Goal: Use online tool/utility: Utilize a website feature to perform a specific function

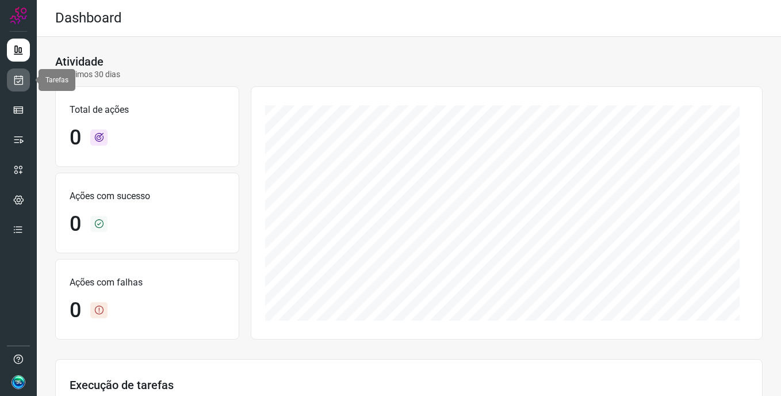
click at [25, 79] on link at bounding box center [18, 79] width 23 height 23
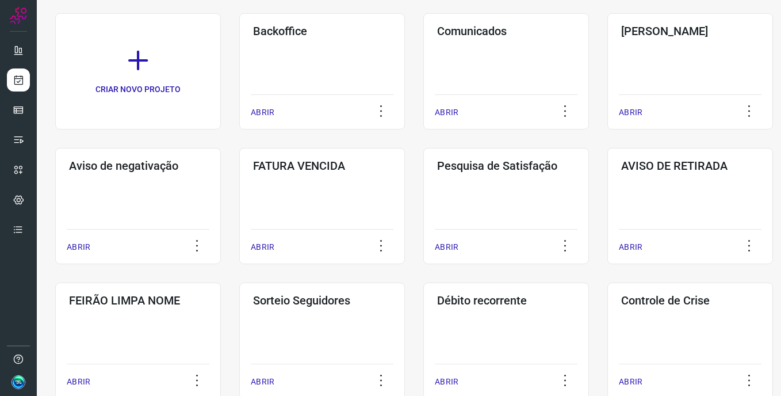
scroll to position [115, 0]
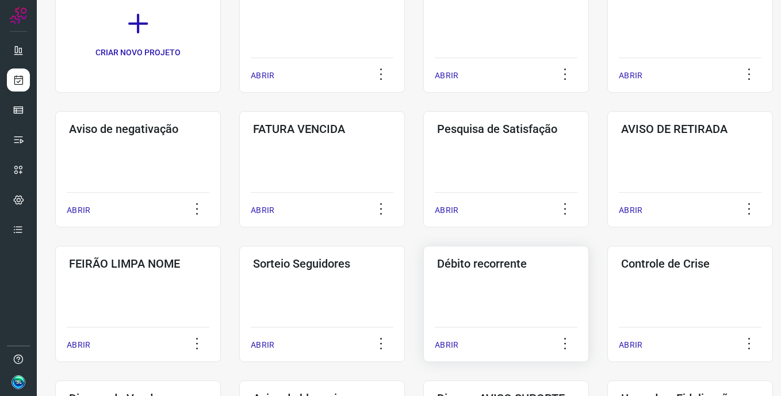
click at [501, 282] on div "Débito recorrente ABRIR" at bounding box center [506, 304] width 166 height 116
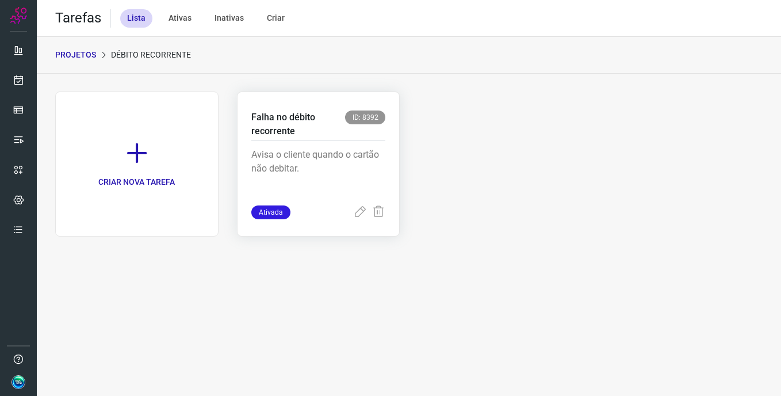
click at [303, 147] on div "Avisa o cliente quando o cartão não debitar." at bounding box center [318, 173] width 135 height 64
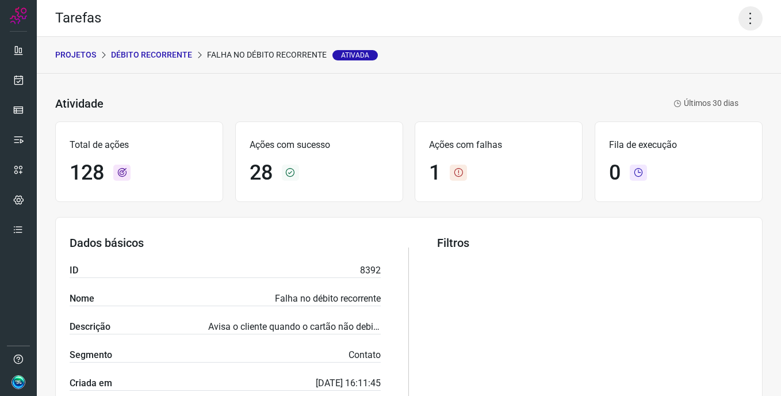
click at [740, 16] on icon at bounding box center [751, 18] width 24 height 24
click at [719, 68] on li "Executar" at bounding box center [701, 75] width 105 height 18
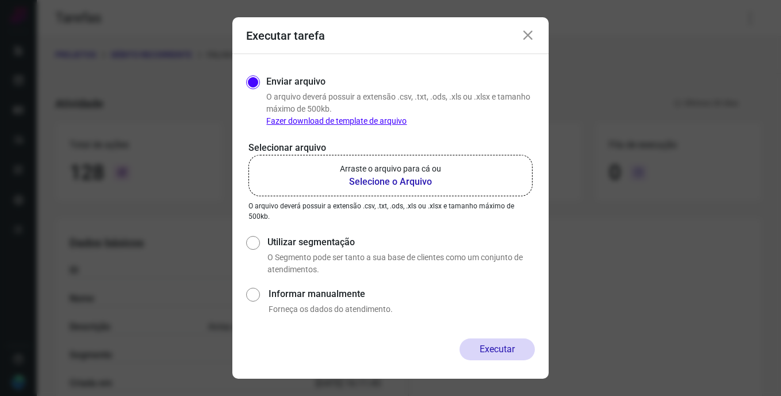
click at [396, 167] on p "Arraste o arquivo para cá ou" at bounding box center [390, 169] width 101 height 12
click at [0, 0] on input "Arraste o arquivo para cá ou Selecione o Arquivo" at bounding box center [0, 0] width 0 height 0
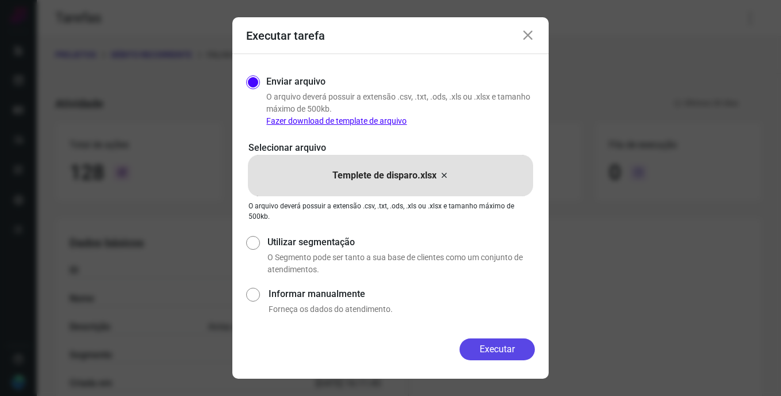
click at [507, 348] on button "Executar" at bounding box center [497, 349] width 75 height 22
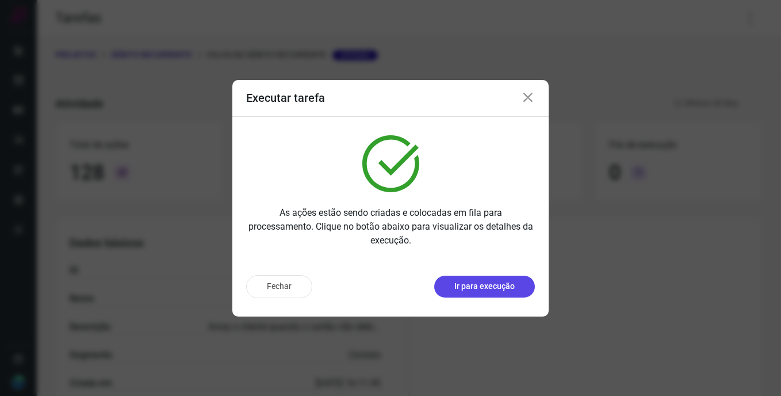
click at [475, 284] on p "Ir para execução" at bounding box center [484, 286] width 60 height 12
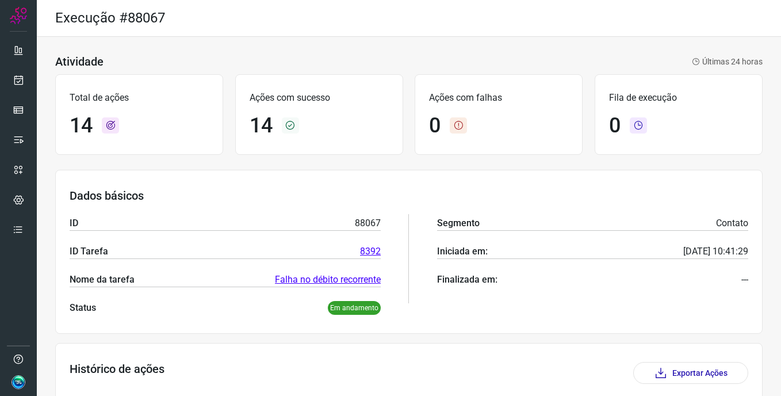
click at [609, 25] on div "Execução #88067" at bounding box center [409, 18] width 744 height 37
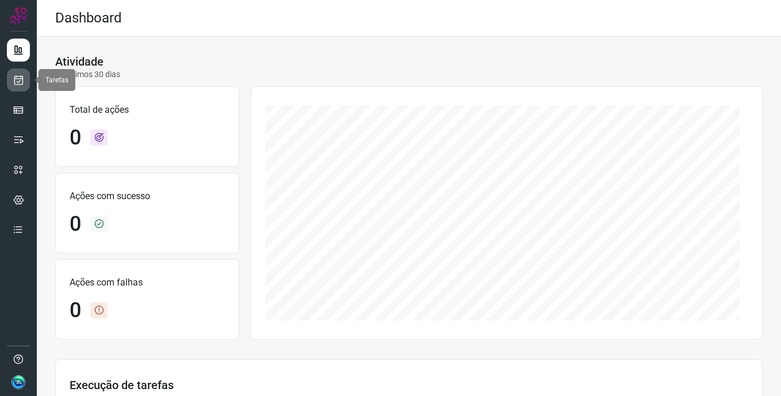
click at [20, 82] on icon at bounding box center [19, 80] width 12 height 12
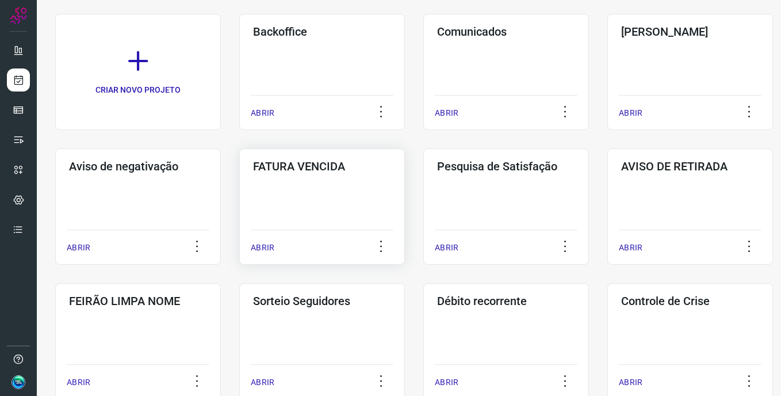
scroll to position [288, 0]
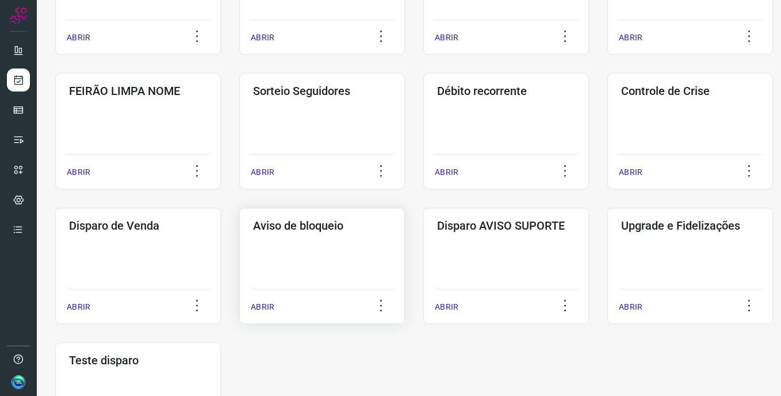
click at [314, 245] on div "Aviso de bloqueio ABRIR" at bounding box center [322, 266] width 166 height 116
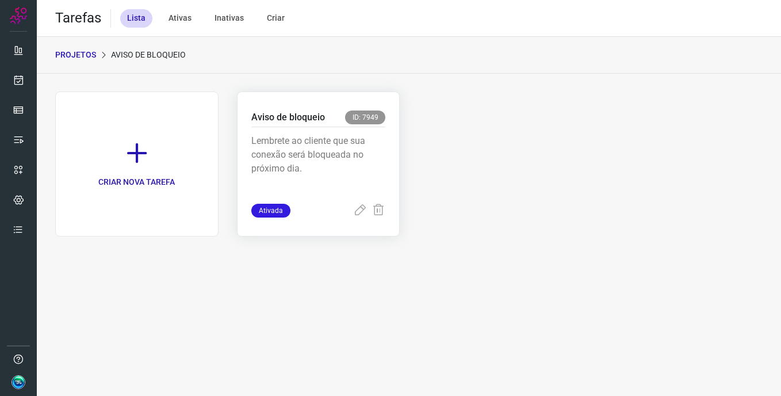
click at [326, 166] on p "Lembrete ao cliente que sua conexão será bloqueada no próximo dia." at bounding box center [318, 163] width 135 height 58
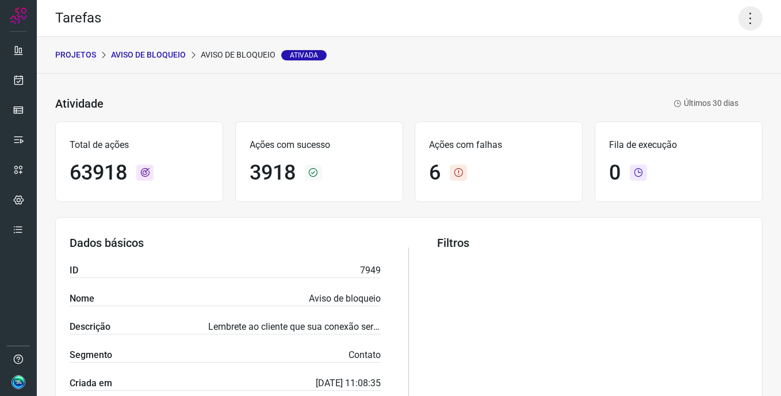
click at [743, 23] on icon at bounding box center [751, 18] width 24 height 24
click at [713, 72] on li "Executar" at bounding box center [701, 75] width 105 height 18
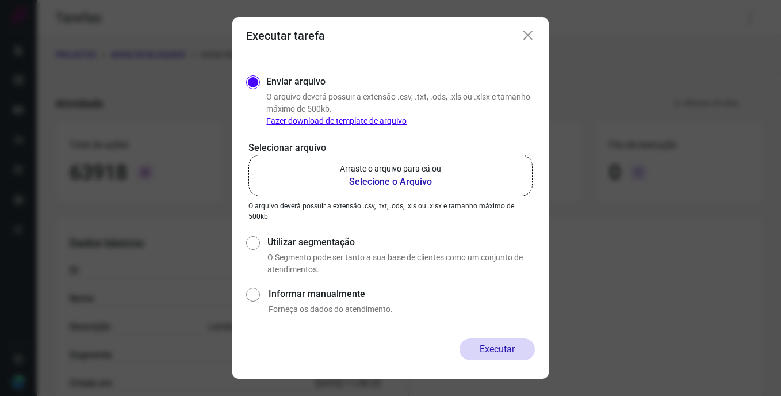
click at [389, 177] on b "Selecione o Arquivo" at bounding box center [390, 182] width 101 height 14
click at [0, 0] on input "Arraste o arquivo para cá ou Selecione o Arquivo" at bounding box center [0, 0] width 0 height 0
click at [526, 35] on icon at bounding box center [528, 36] width 14 height 14
